Goal: Task Accomplishment & Management: Manage account settings

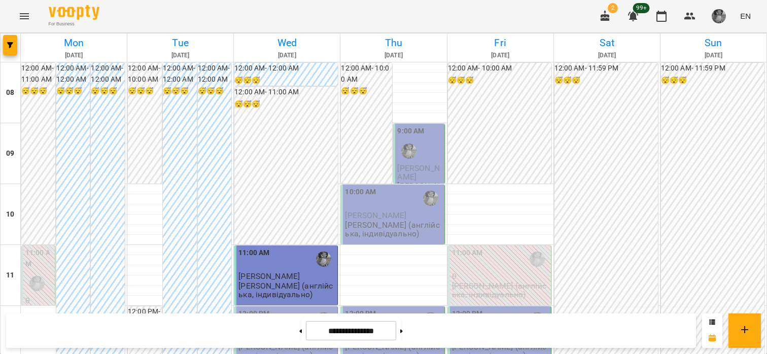
scroll to position [221, 0]
click at [252, 332] on span "[PERSON_NAME]" at bounding box center [268, 337] width 61 height 10
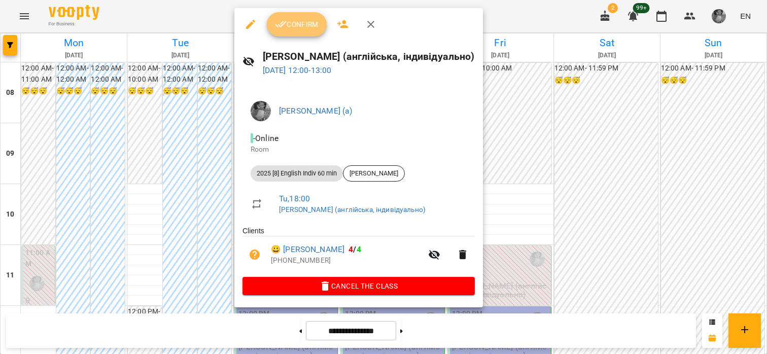
click at [288, 22] on span "Confirm" at bounding box center [297, 24] width 44 height 12
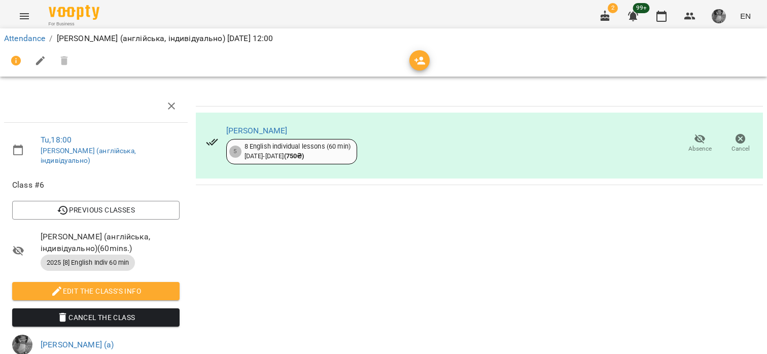
click at [32, 41] on link "Attendance" at bounding box center [24, 38] width 41 height 10
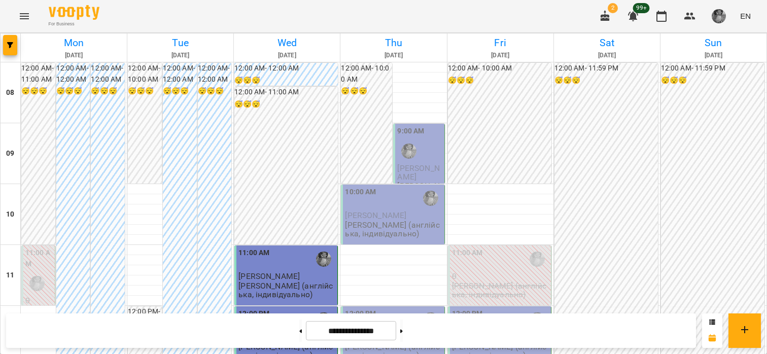
scroll to position [201, 0]
click at [296, 23] on div "For Business 2 99+ EN" at bounding box center [383, 16] width 767 height 32
click at [403, 329] on button at bounding box center [401, 331] width 3 height 22
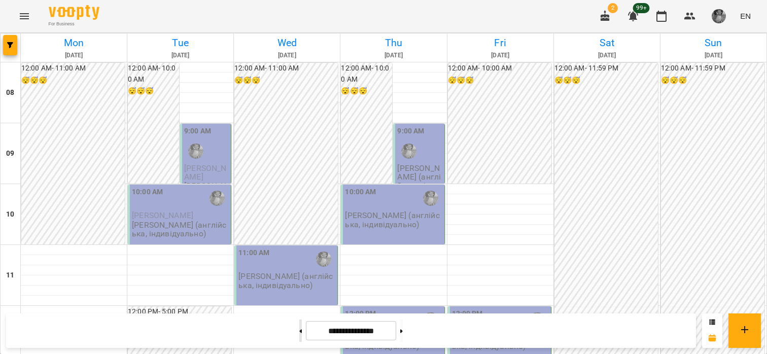
click at [299, 337] on button at bounding box center [300, 331] width 3 height 22
type input "**********"
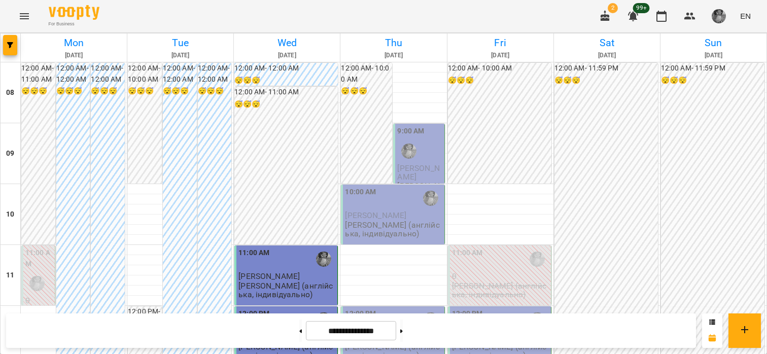
scroll to position [318, 0]
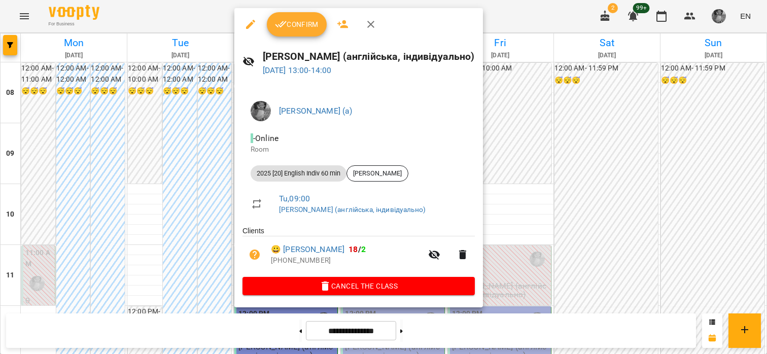
click at [303, 25] on span "Confirm" at bounding box center [297, 24] width 44 height 12
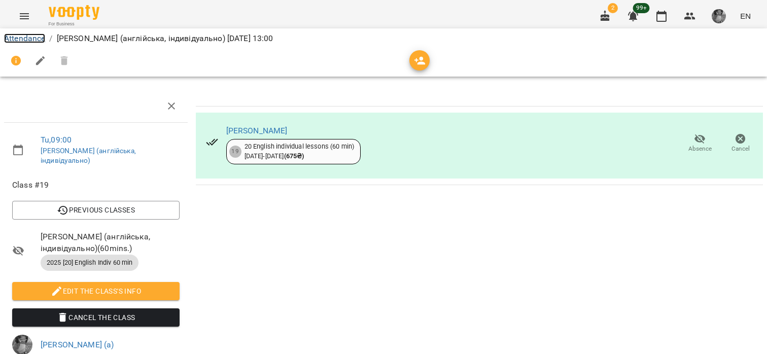
click at [38, 39] on link "Attendance" at bounding box center [24, 38] width 41 height 10
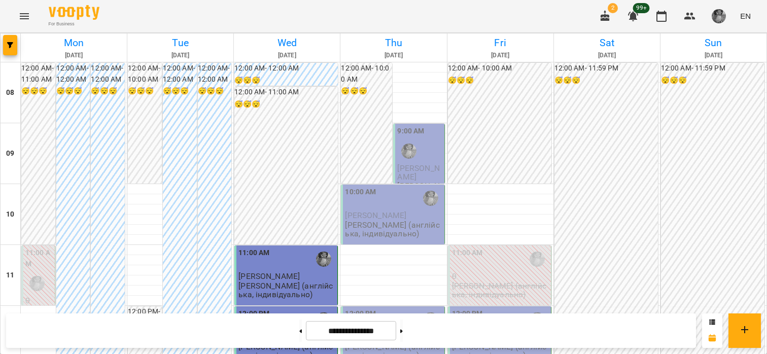
scroll to position [462, 0]
